Goal: Information Seeking & Learning: Learn about a topic

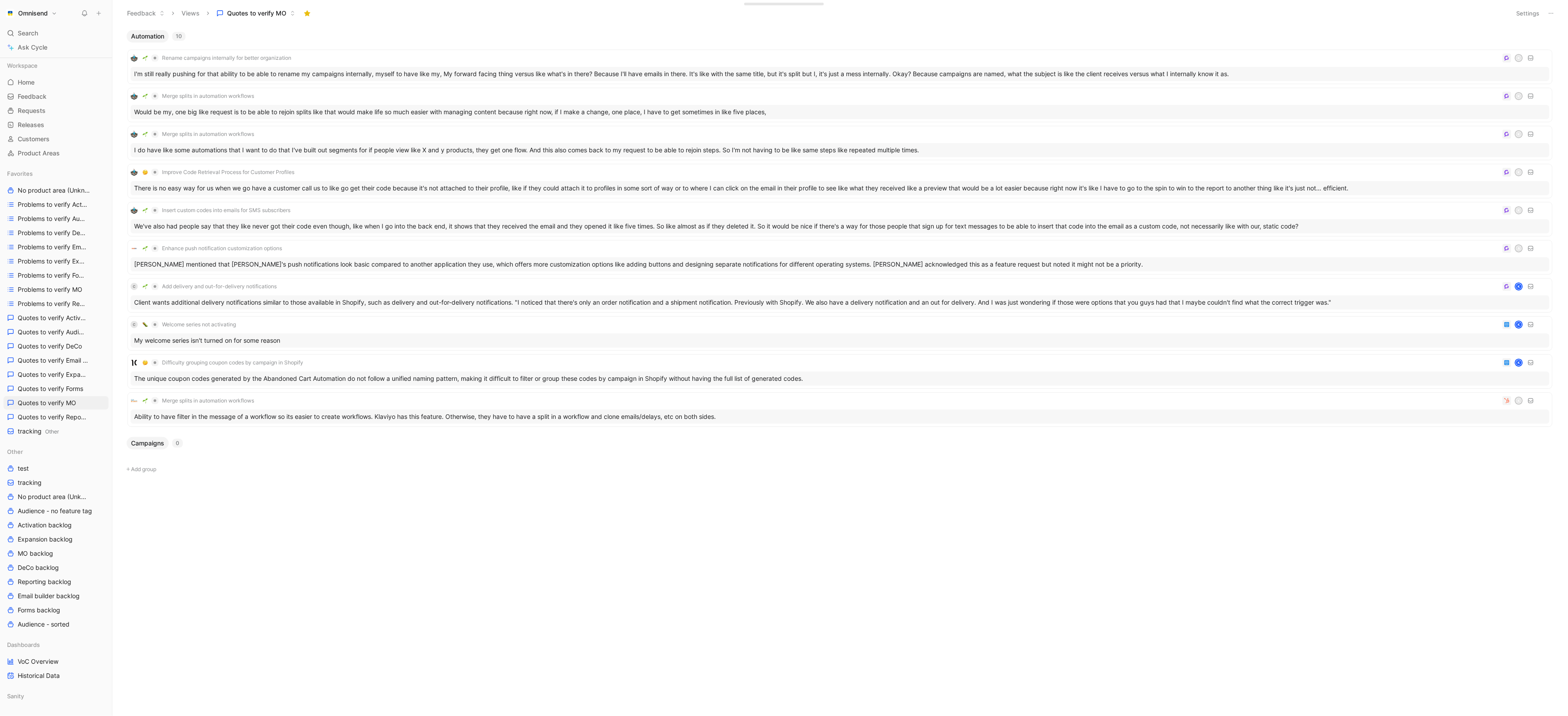
scroll to position [34, 0]
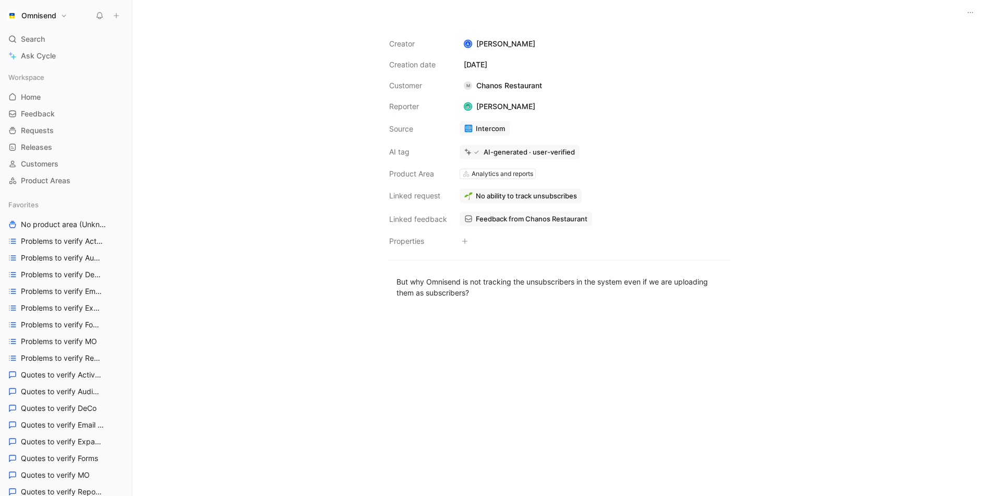
click at [287, 114] on div "Creator A Alexander Wynaendts Creation date March 4, 2025 Customer M Chanos Res…" at bounding box center [560, 260] width 854 height 471
